Goal: Check status: Check status

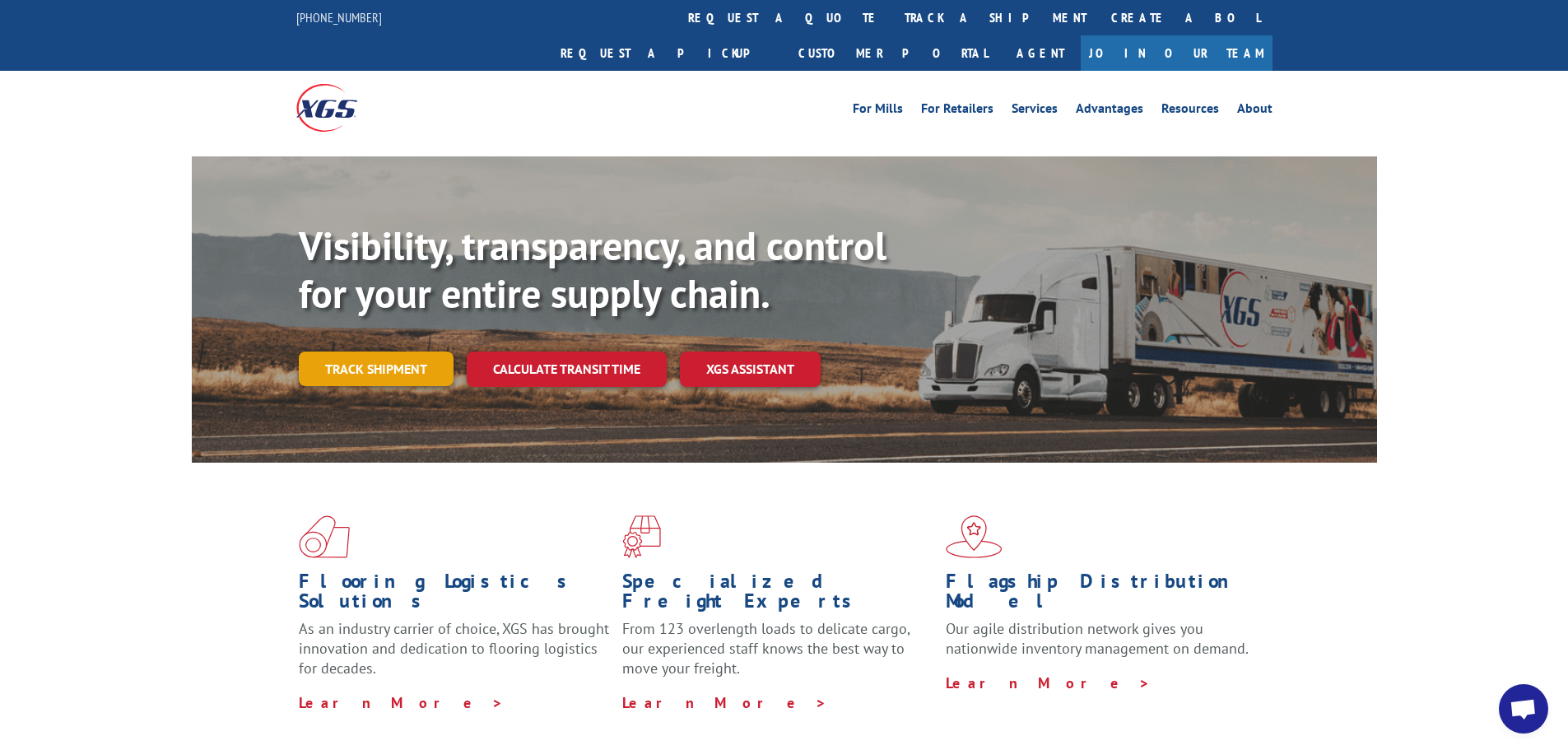
click at [417, 351] on link "Track shipment" at bounding box center [375, 368] width 155 height 34
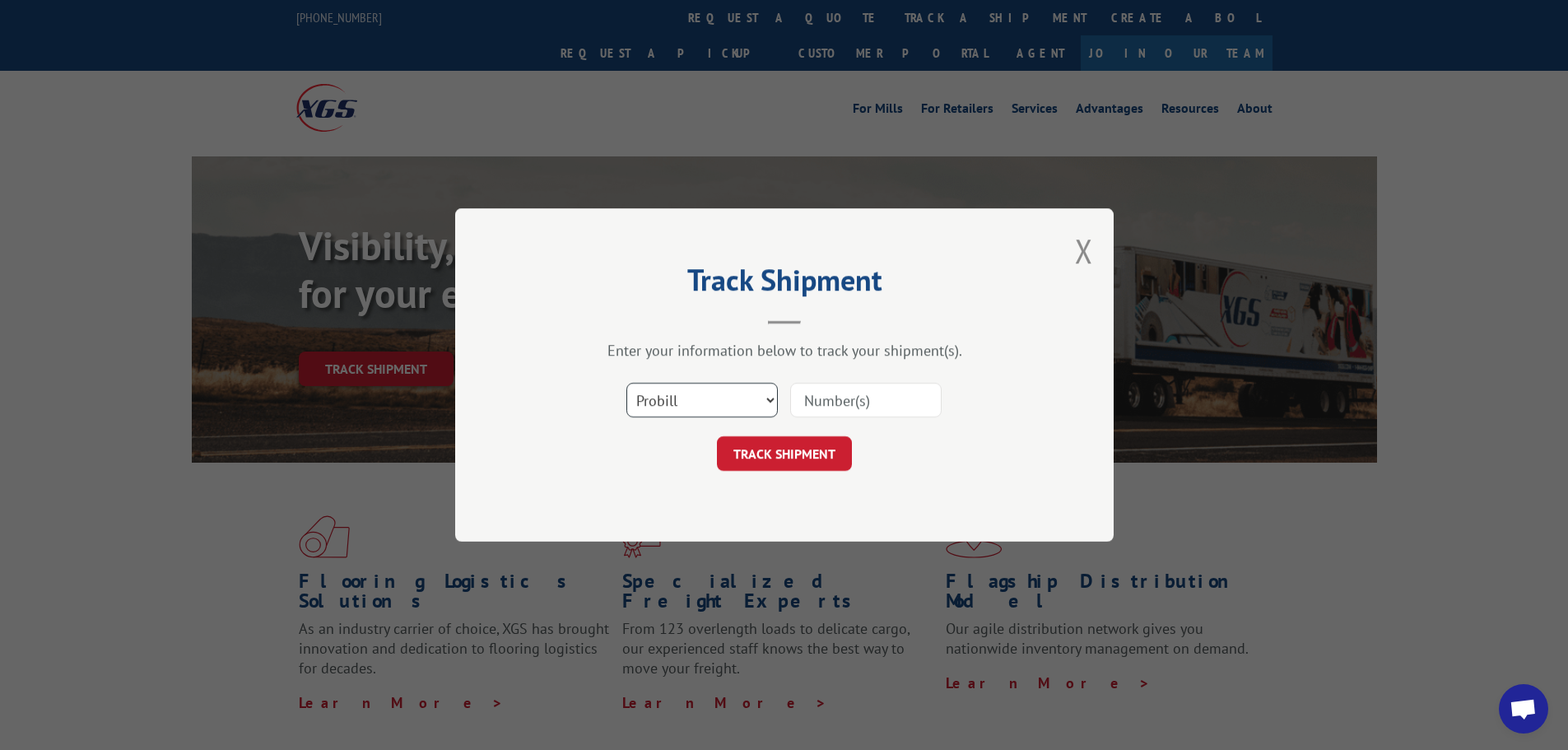
click at [769, 401] on select "Select category... Probill BOL PO" at bounding box center [702, 400] width 151 height 34
select select "po"
click at [626, 383] on select "Select category... Probill BOL PO" at bounding box center [702, 400] width 151 height 34
click at [853, 404] on input at bounding box center [866, 400] width 151 height 34
type input "TS000739"
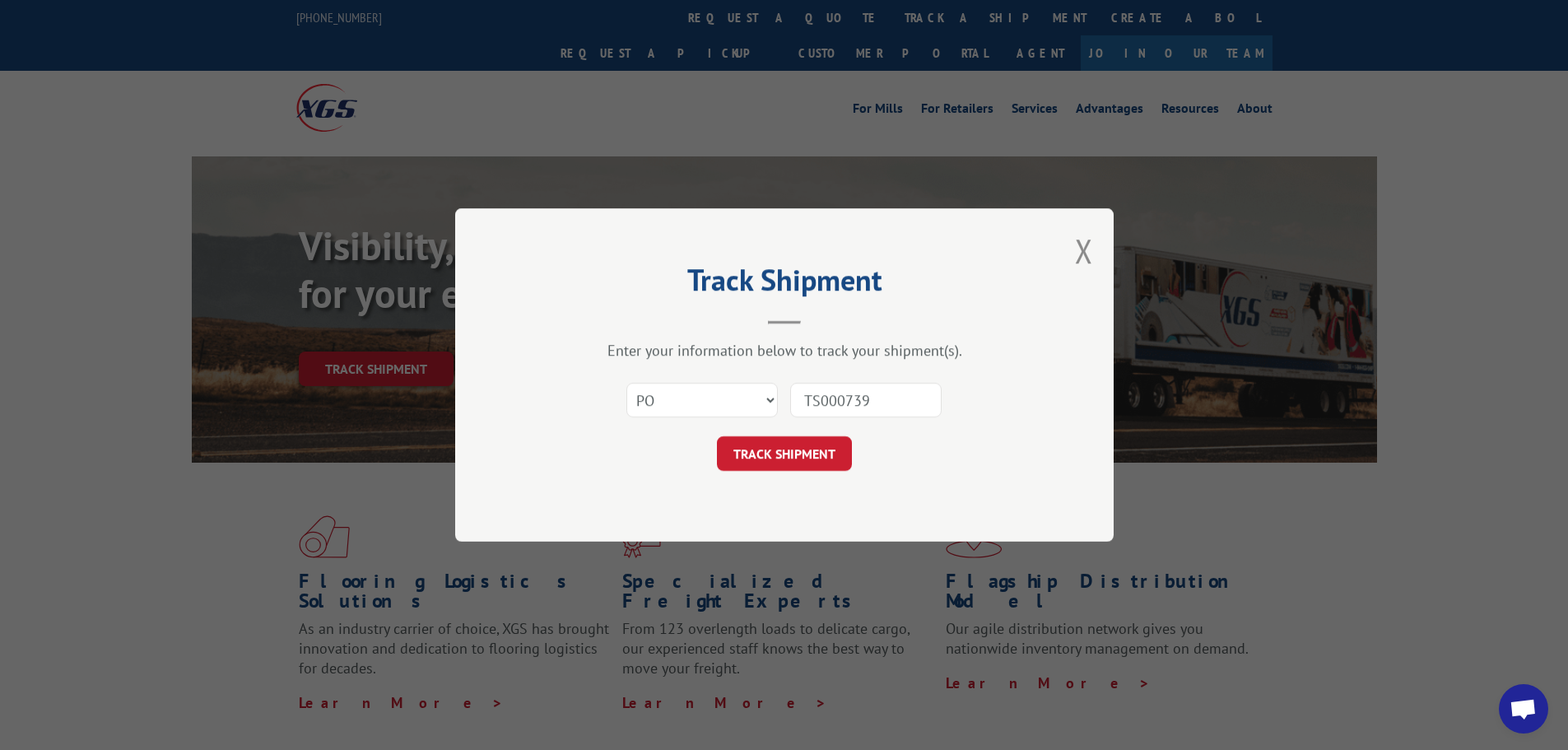
click button "TRACK SHIPMENT" at bounding box center [784, 453] width 135 height 34
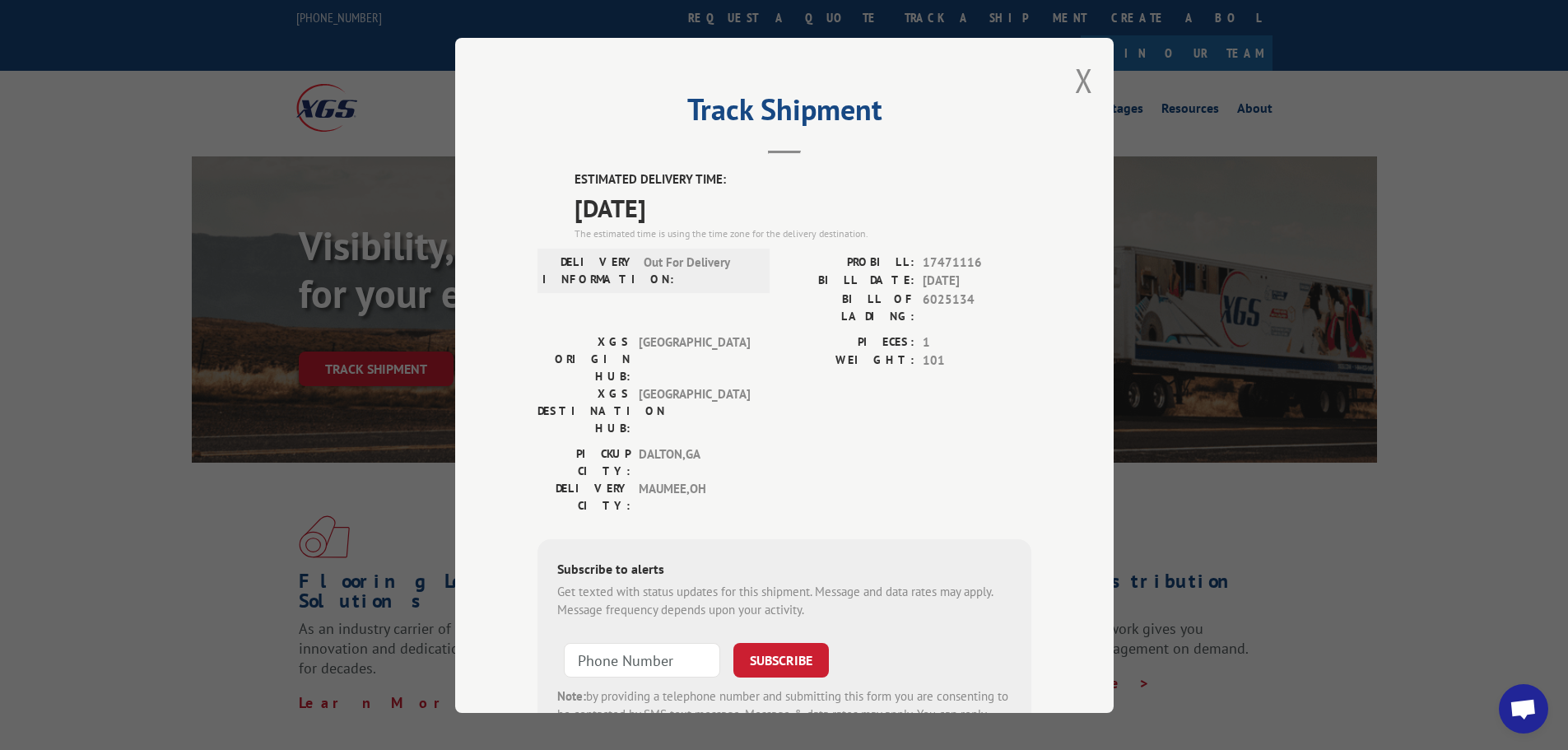
click at [1075, 74] on button "Close modal" at bounding box center [1084, 80] width 18 height 43
